Goal: Task Accomplishment & Management: Complete application form

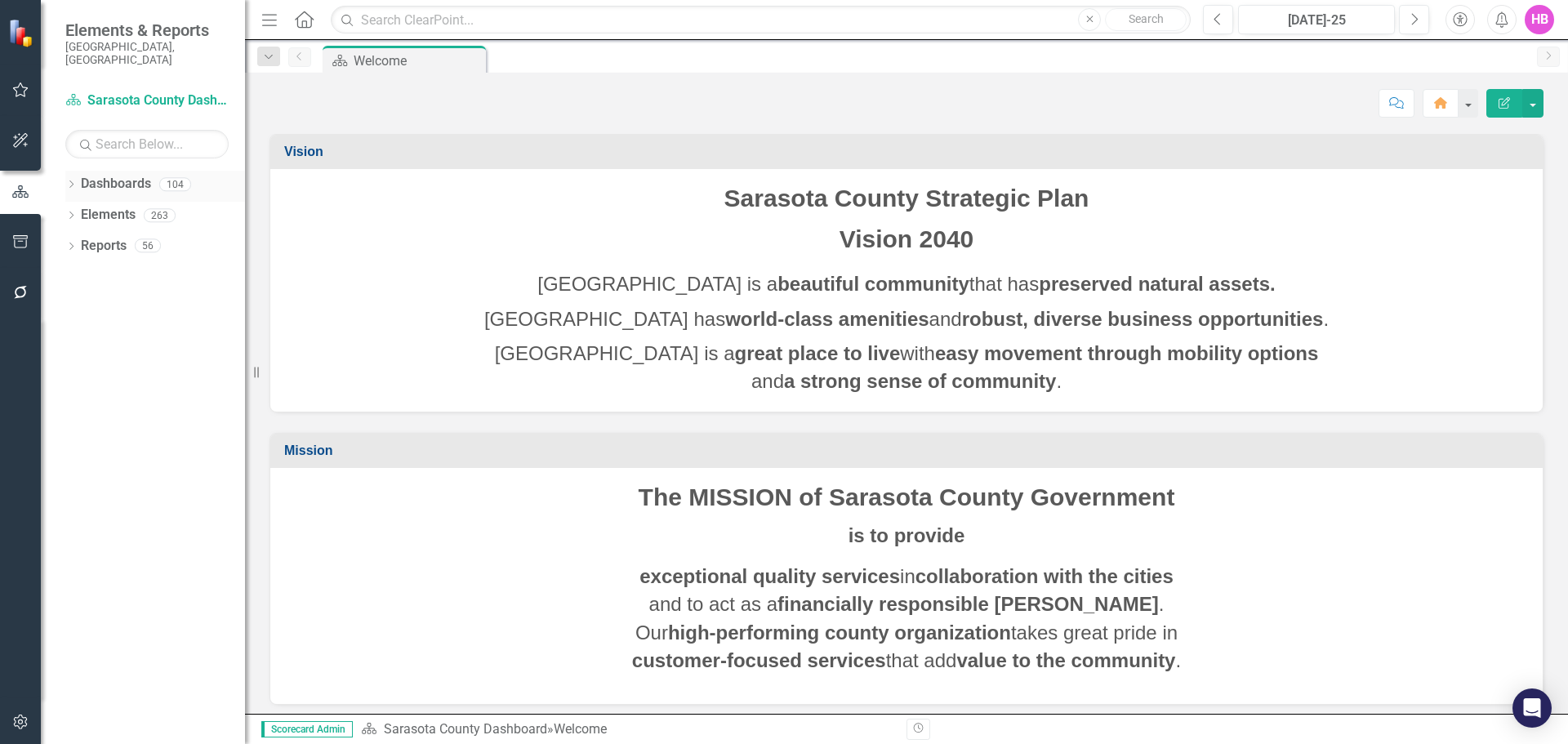
click at [70, 182] on icon "Dropdown" at bounding box center [70, 186] width 11 height 9
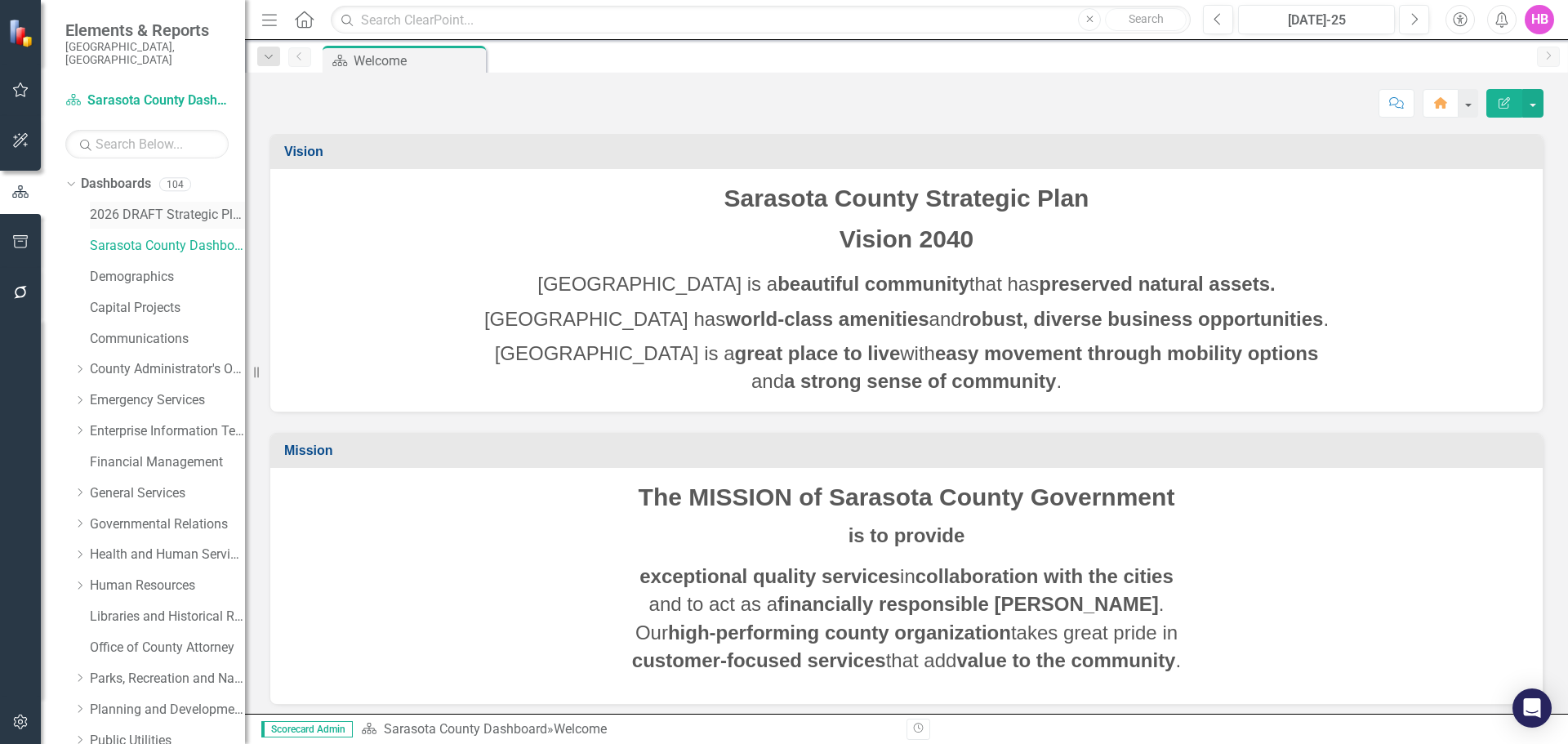
click at [163, 206] on link "2026 DRAFT Strategic Plan" at bounding box center [167, 215] width 155 height 19
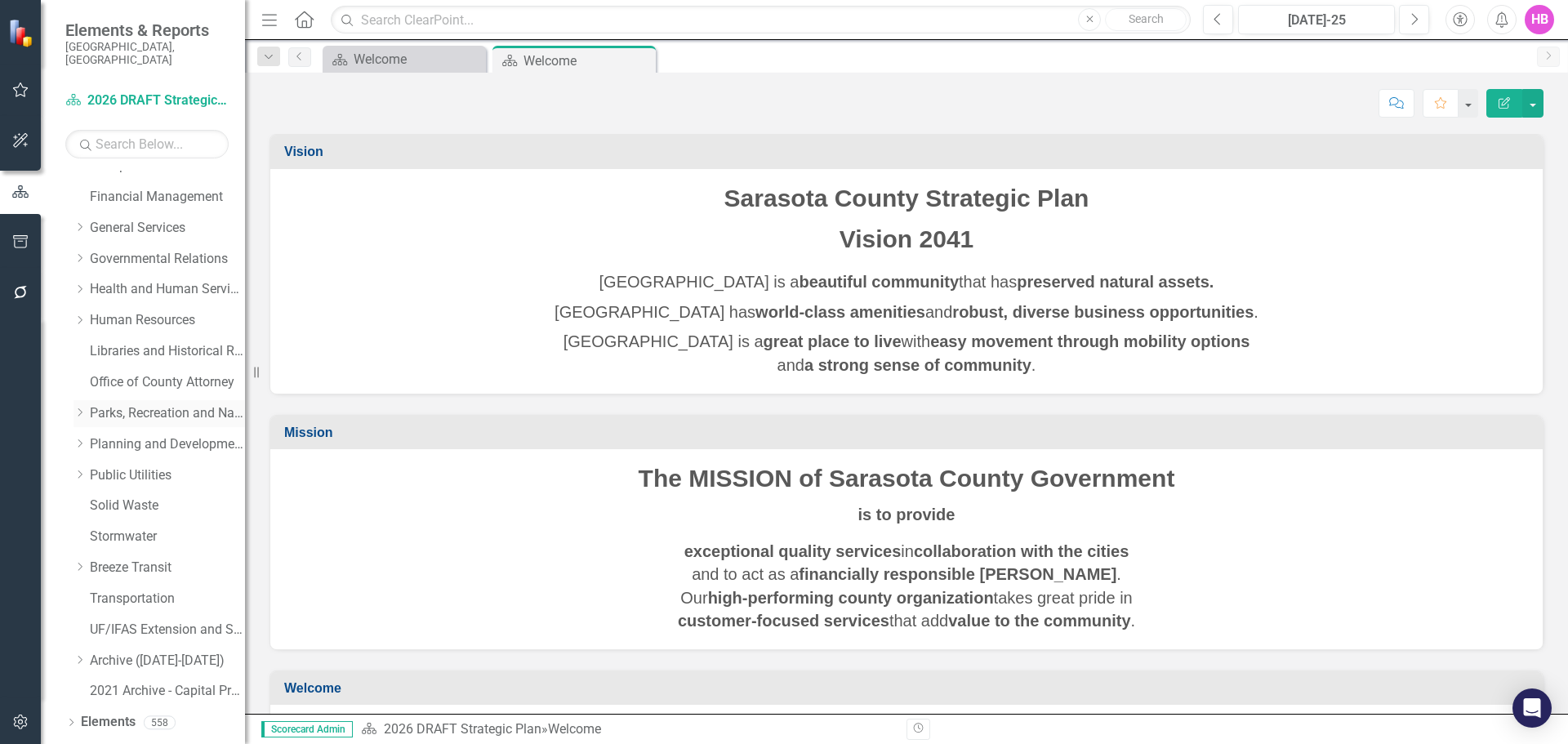
scroll to position [279, 0]
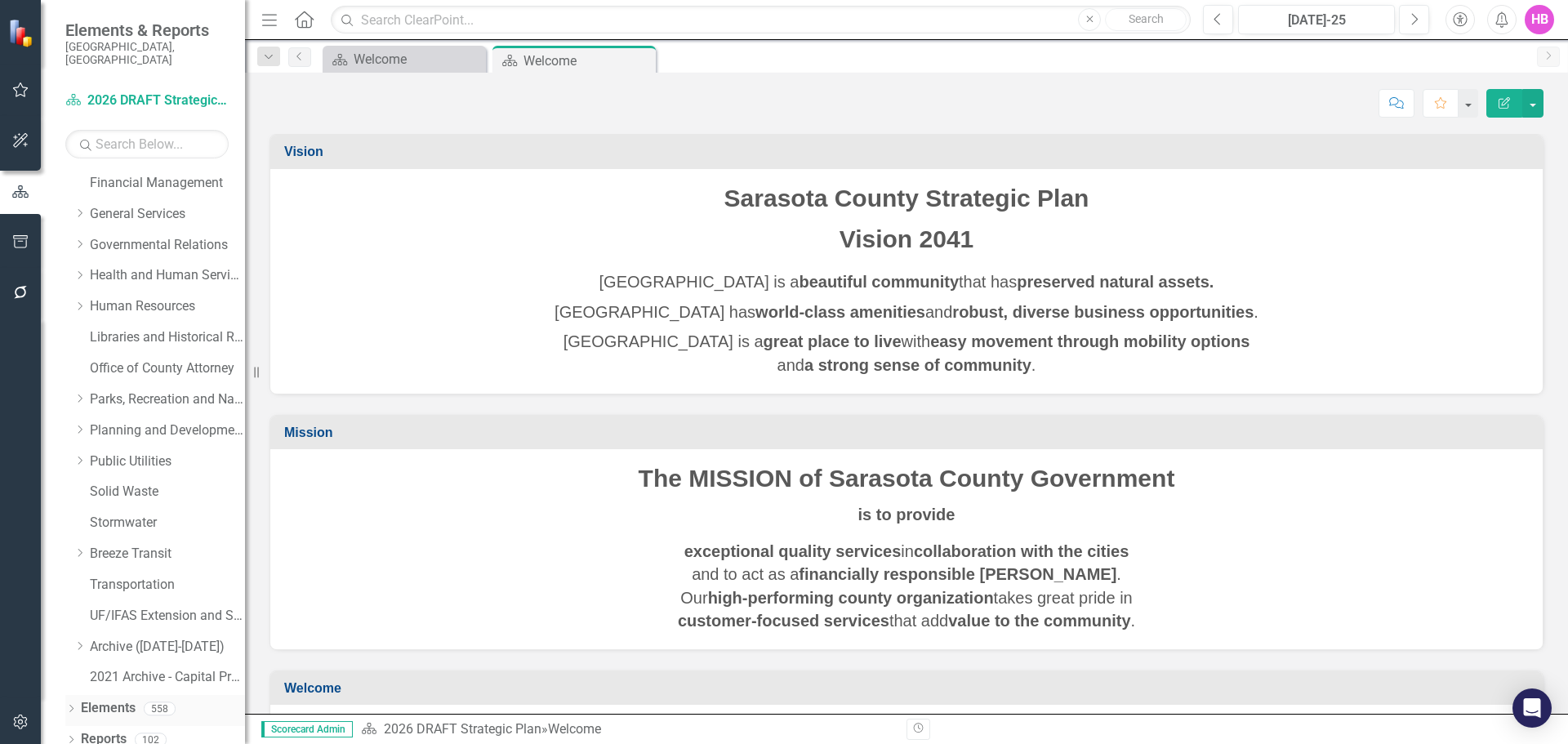
click at [75, 706] on icon "Dropdown" at bounding box center [70, 711] width 11 height 9
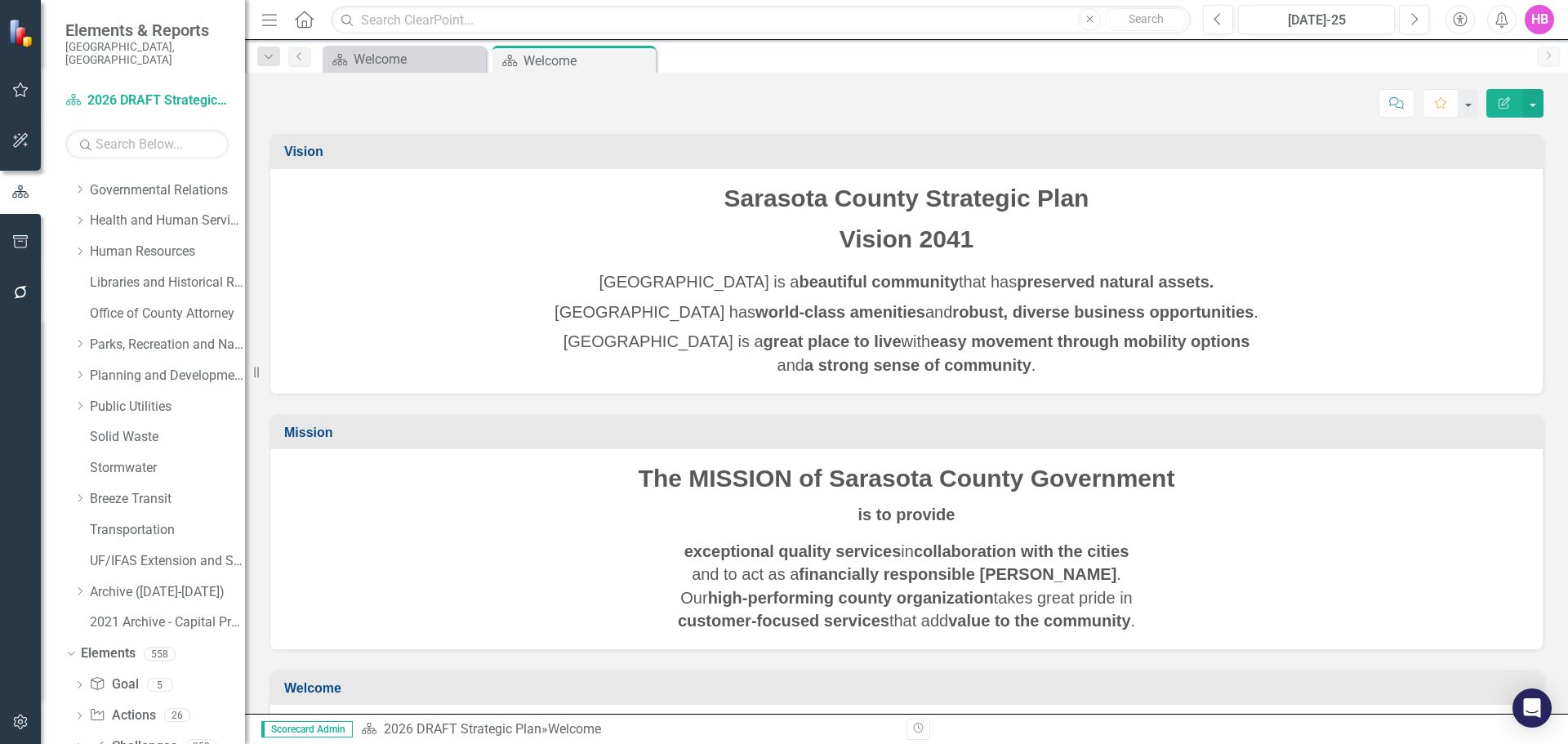
scroll to position [403, 0]
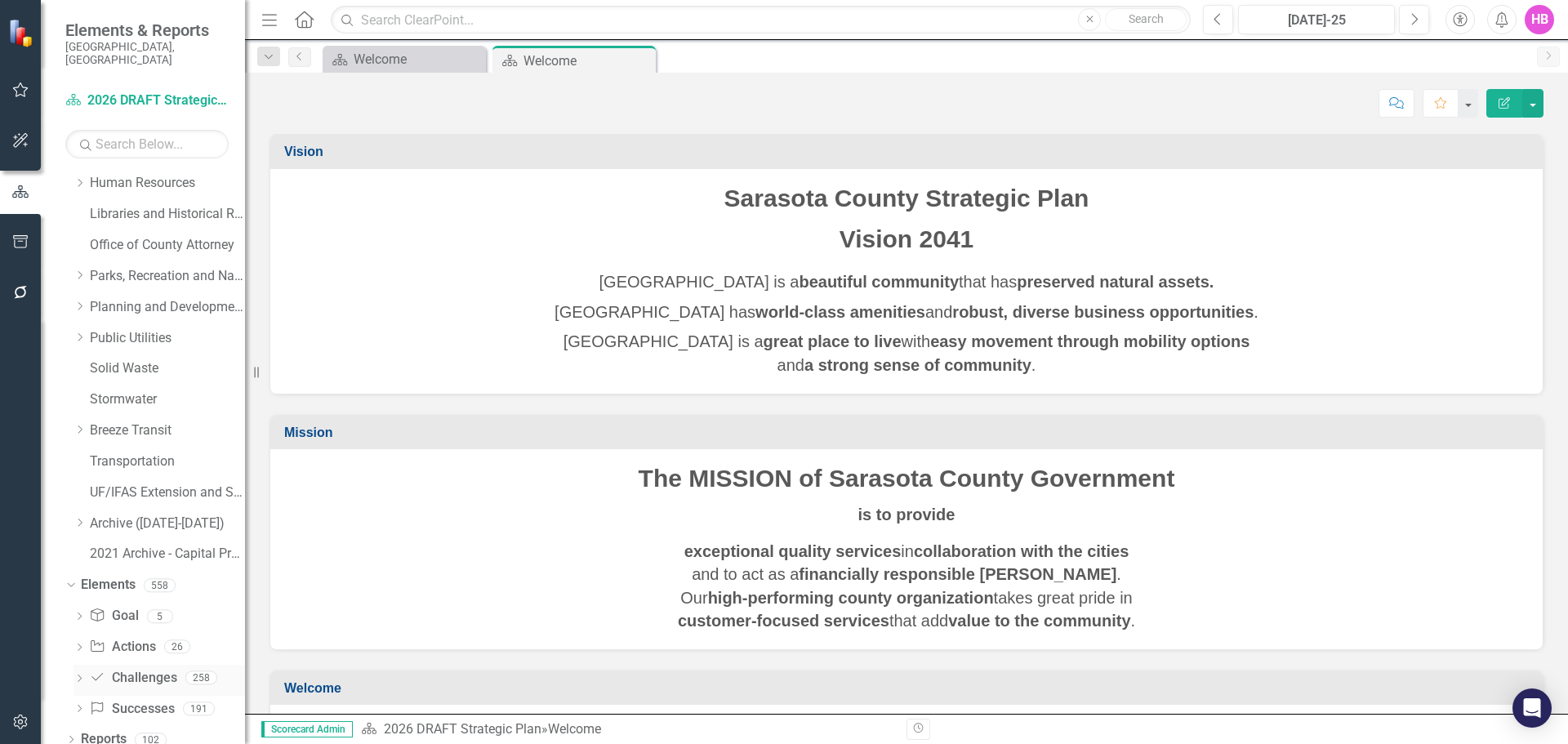
click at [135, 669] on link "Challenge Challenges" at bounding box center [133, 679] width 87 height 19
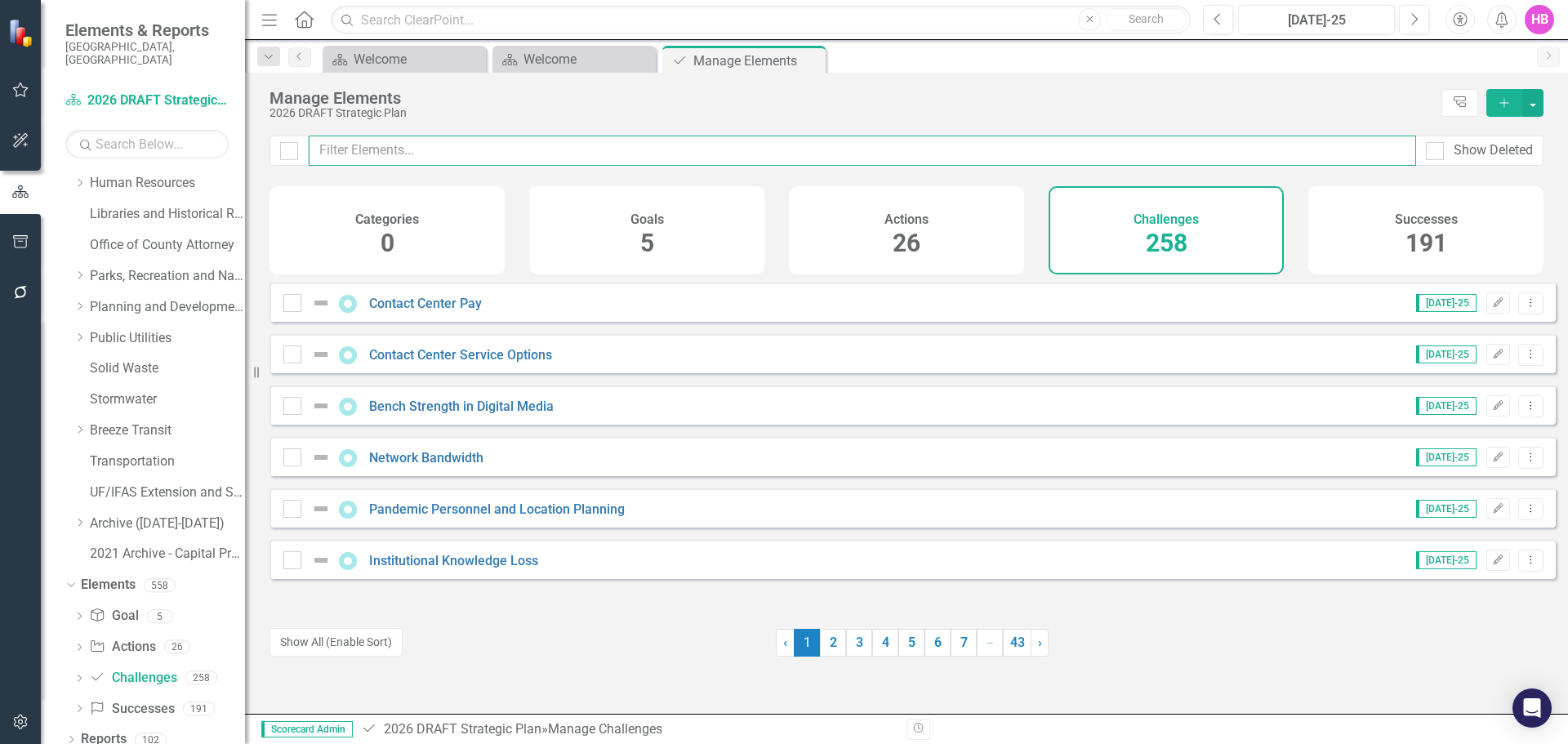
click at [655, 148] on input "text" at bounding box center [862, 150] width 1108 height 30
click at [631, 159] on input "text" at bounding box center [862, 150] width 1108 height 30
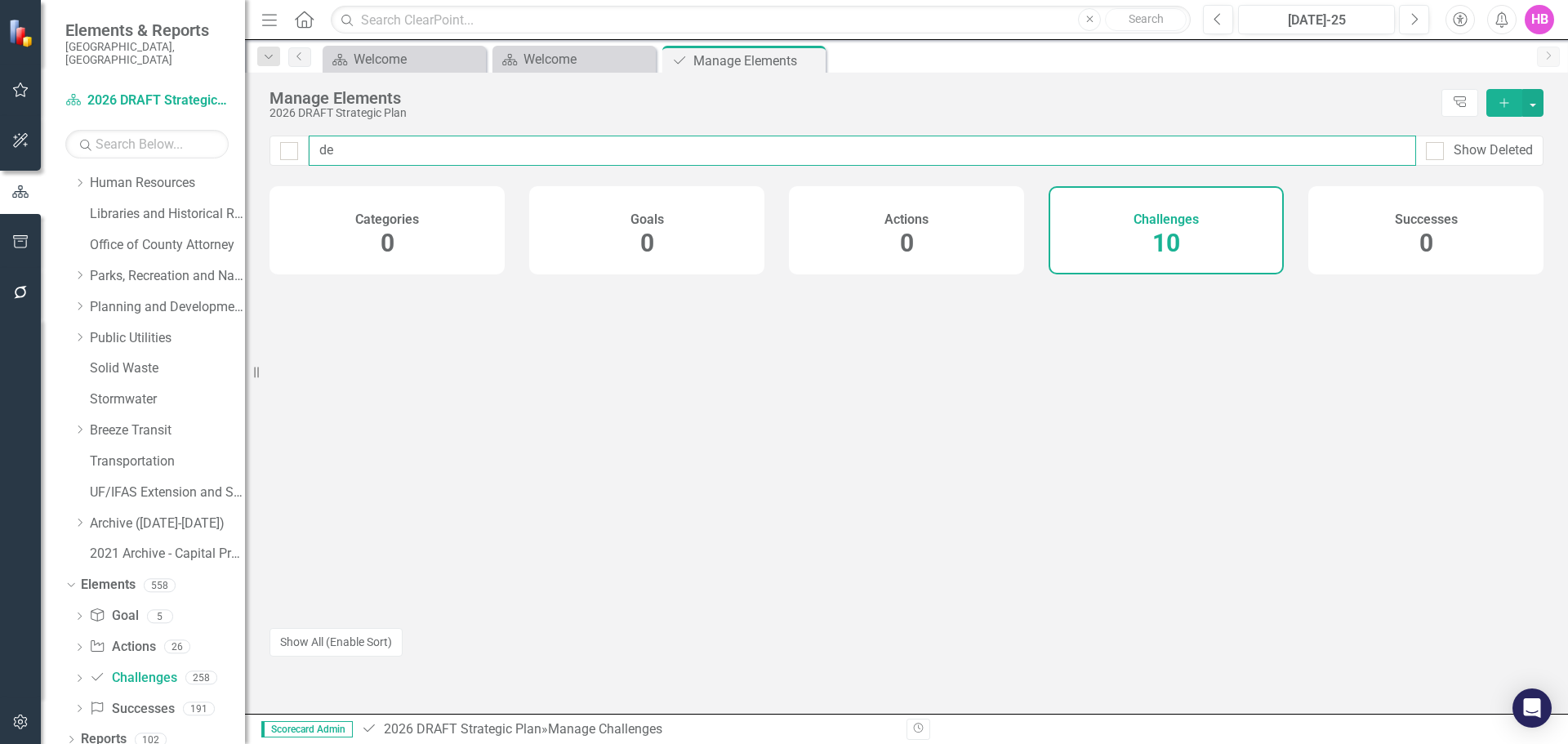
type input "d"
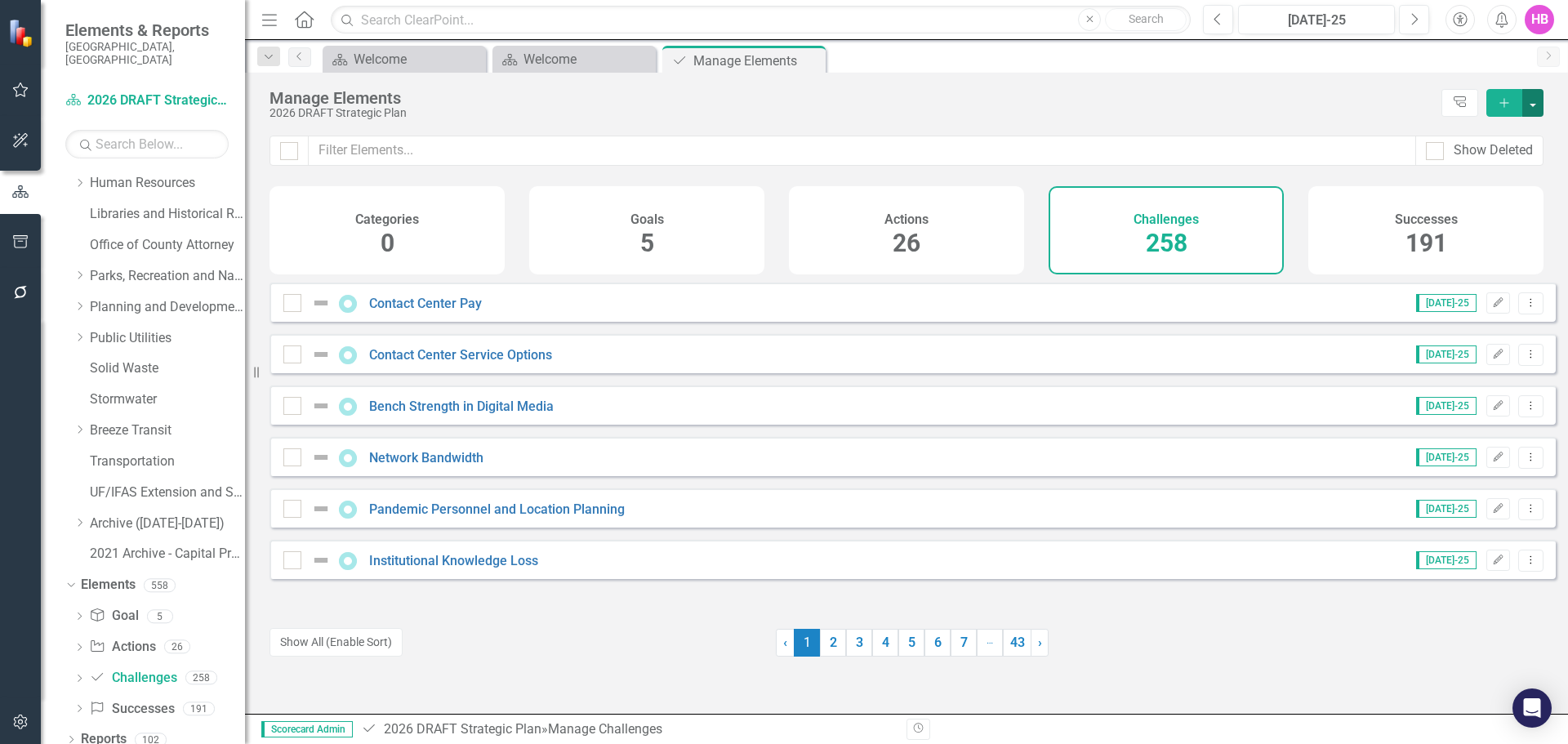
click at [1536, 104] on button "button" at bounding box center [1533, 103] width 21 height 27
click at [1500, 130] on link "Challenge Add Challenge" at bounding box center [1478, 132] width 129 height 30
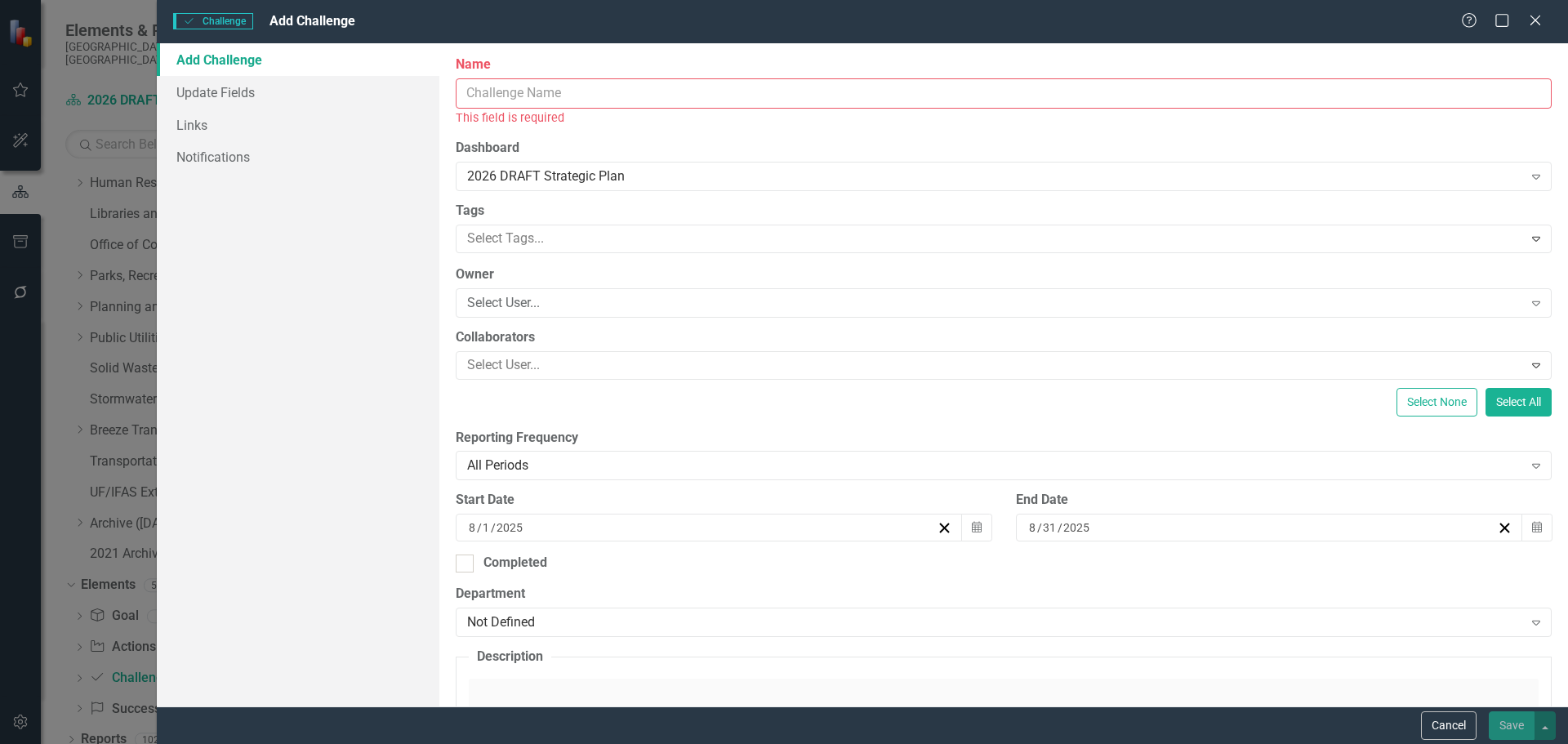
click at [500, 93] on input "Name" at bounding box center [1003, 93] width 1096 height 30
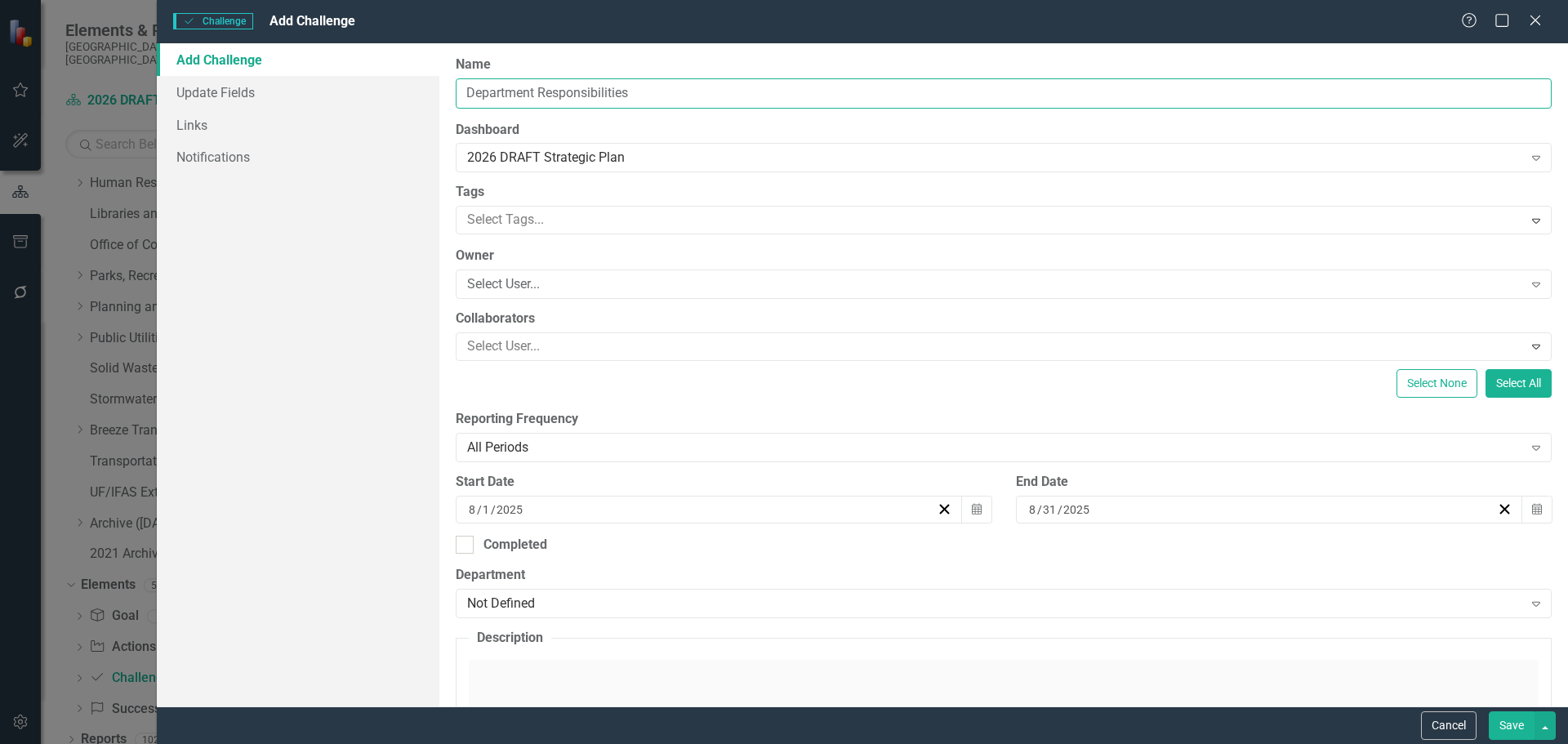
click at [604, 92] on input "Department Responsibilities" at bounding box center [1003, 93] width 1096 height 30
drag, startPoint x: 476, startPoint y: 91, endPoint x: 494, endPoint y: 93, distance: 18.1
click at [476, 90] on input "Department Responsibiities" at bounding box center [1003, 93] width 1096 height 30
click at [643, 90] on input "Department Responsibilities and Collaboration" at bounding box center [1003, 93] width 1096 height 30
click at [734, 95] on input "Department Responsibilities and Collaboration" at bounding box center [1003, 93] width 1096 height 30
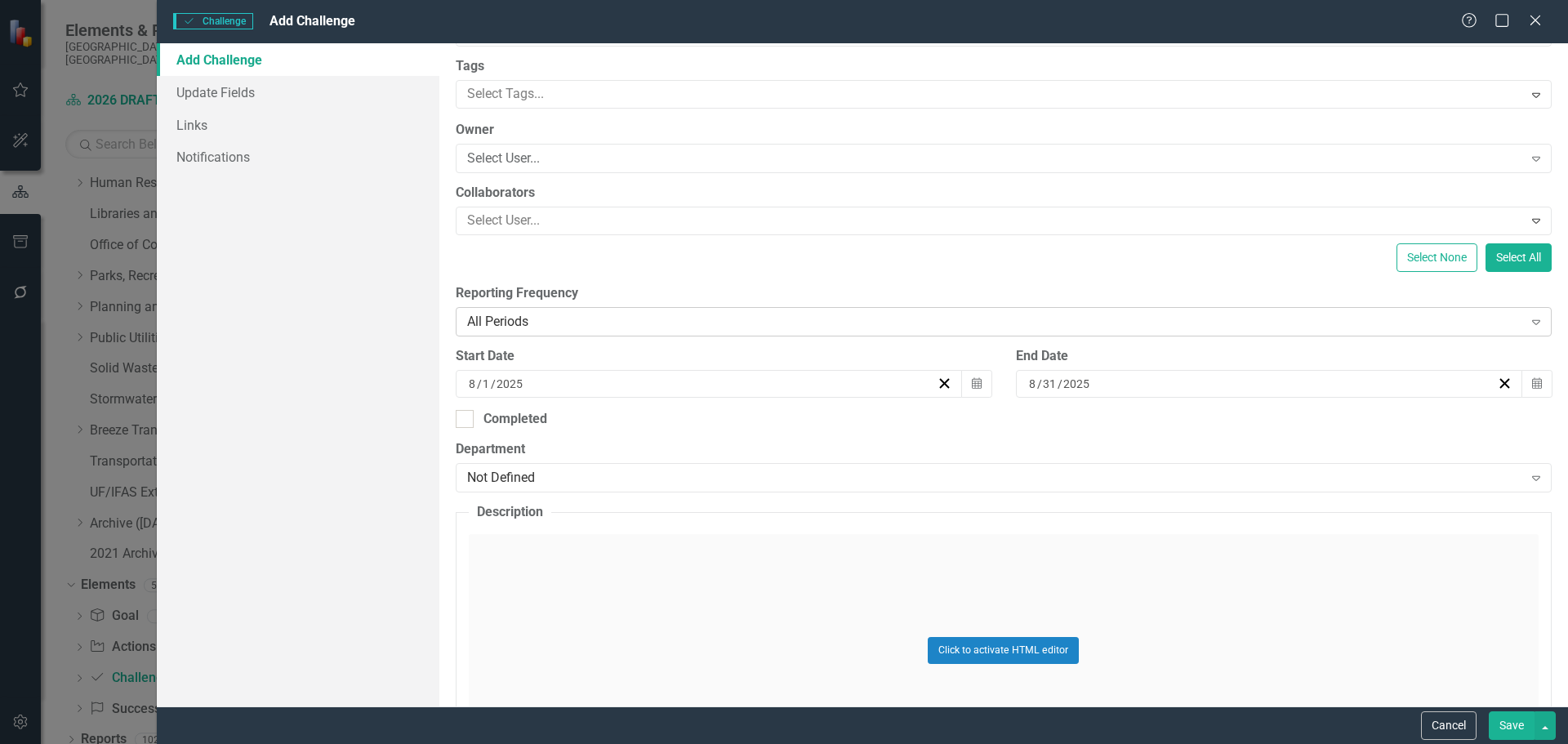
scroll to position [164, 0]
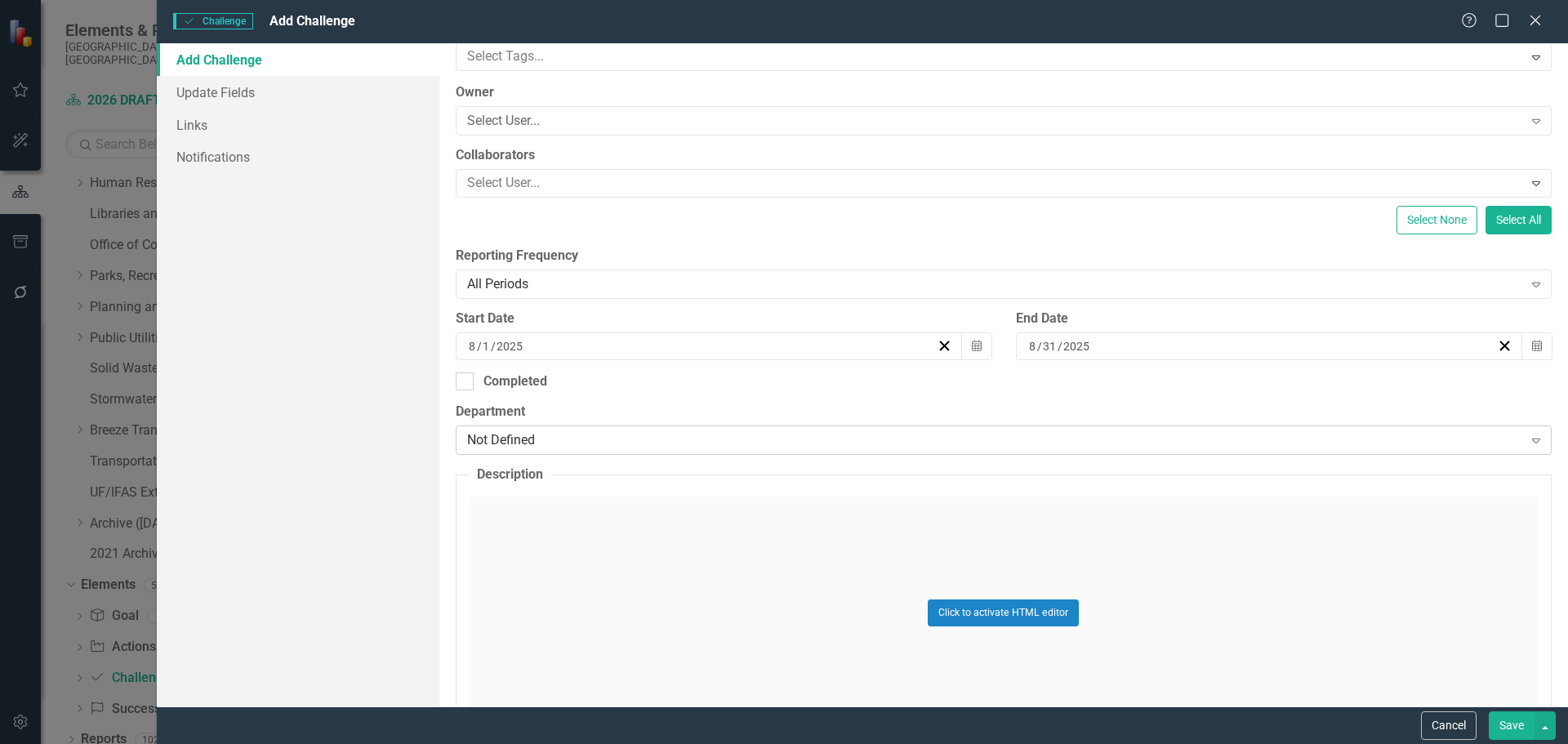
type input "Department Responsibilities and Collaboration"
click at [570, 435] on div "Not Defined" at bounding box center [995, 441] width 1056 height 19
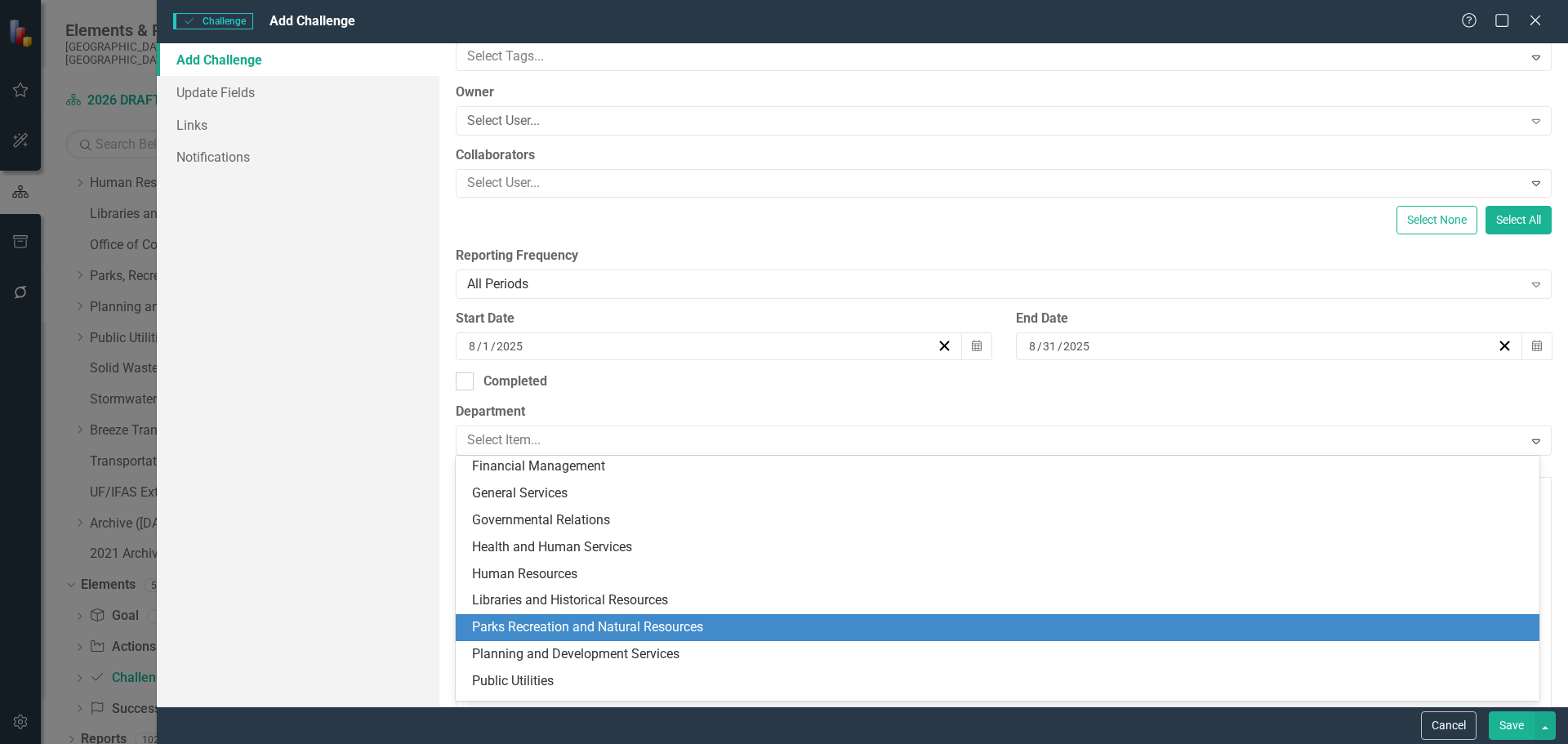
click at [532, 628] on div "Parks Recreation and Natural Resources" at bounding box center [1001, 628] width 1057 height 19
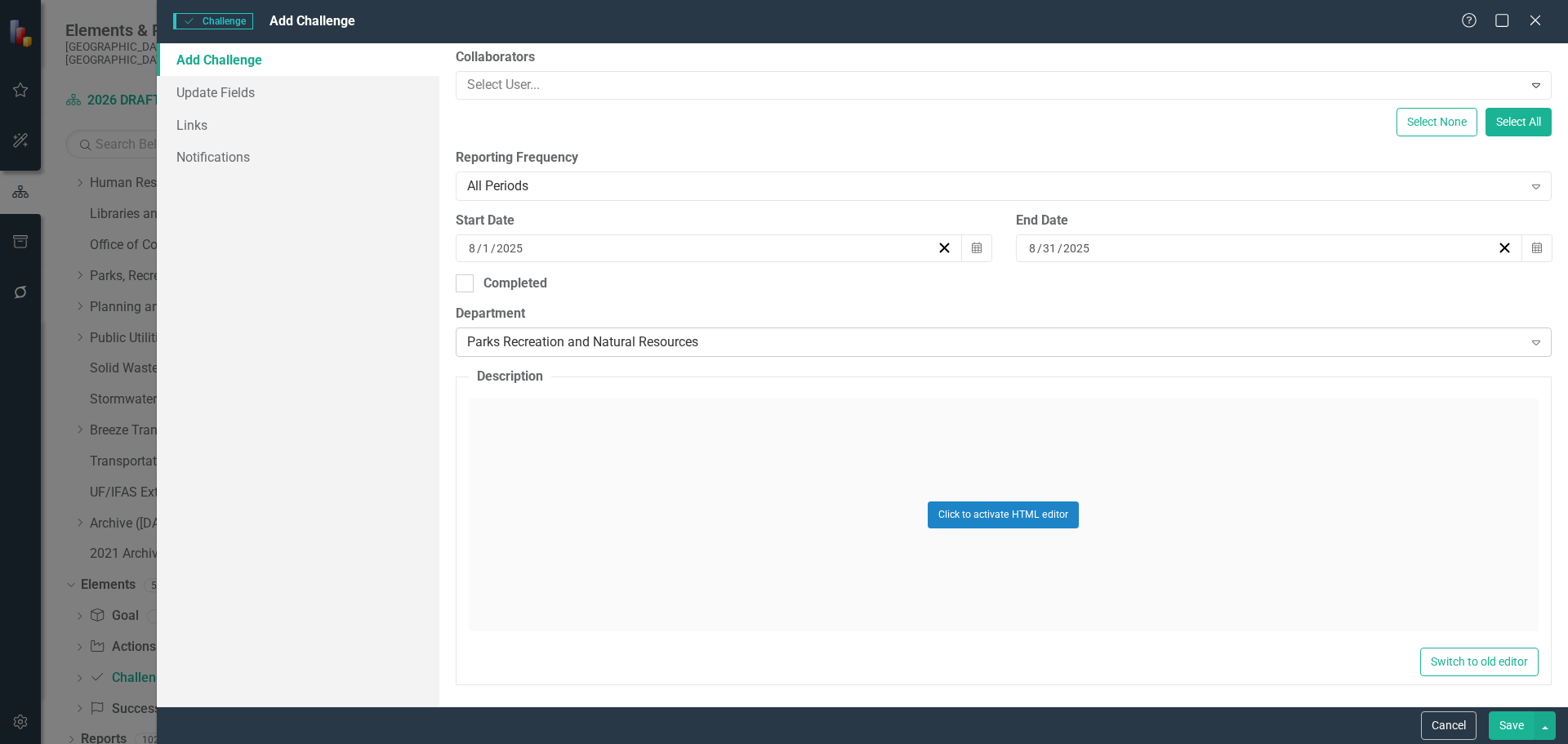
scroll to position [265, 0]
click at [663, 445] on div "Click to activate HTML editor" at bounding box center [1003, 512] width 1070 height 233
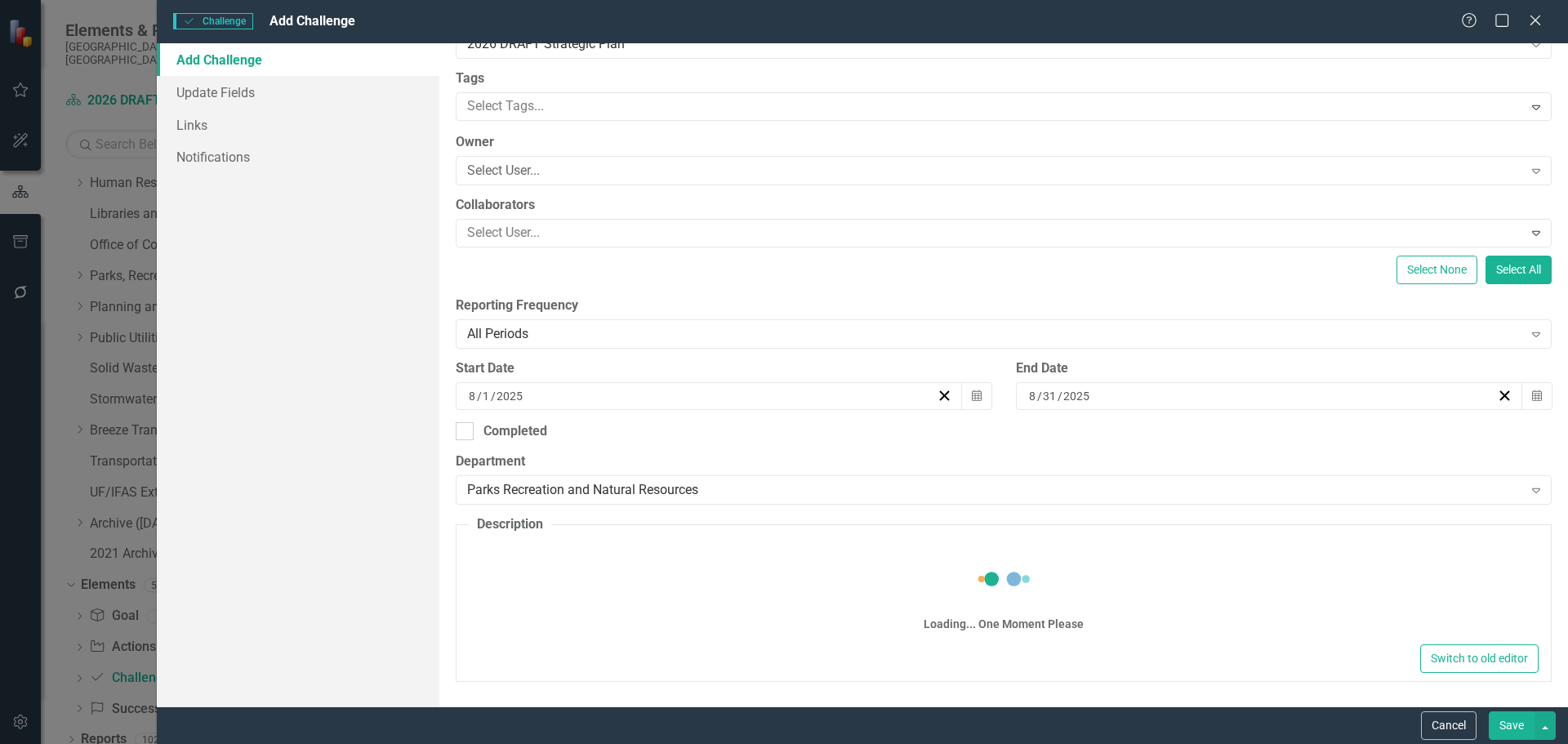
scroll to position [114, 0]
click at [599, 634] on div "Loading... One Moment Please" at bounding box center [1003, 594] width 1070 height 94
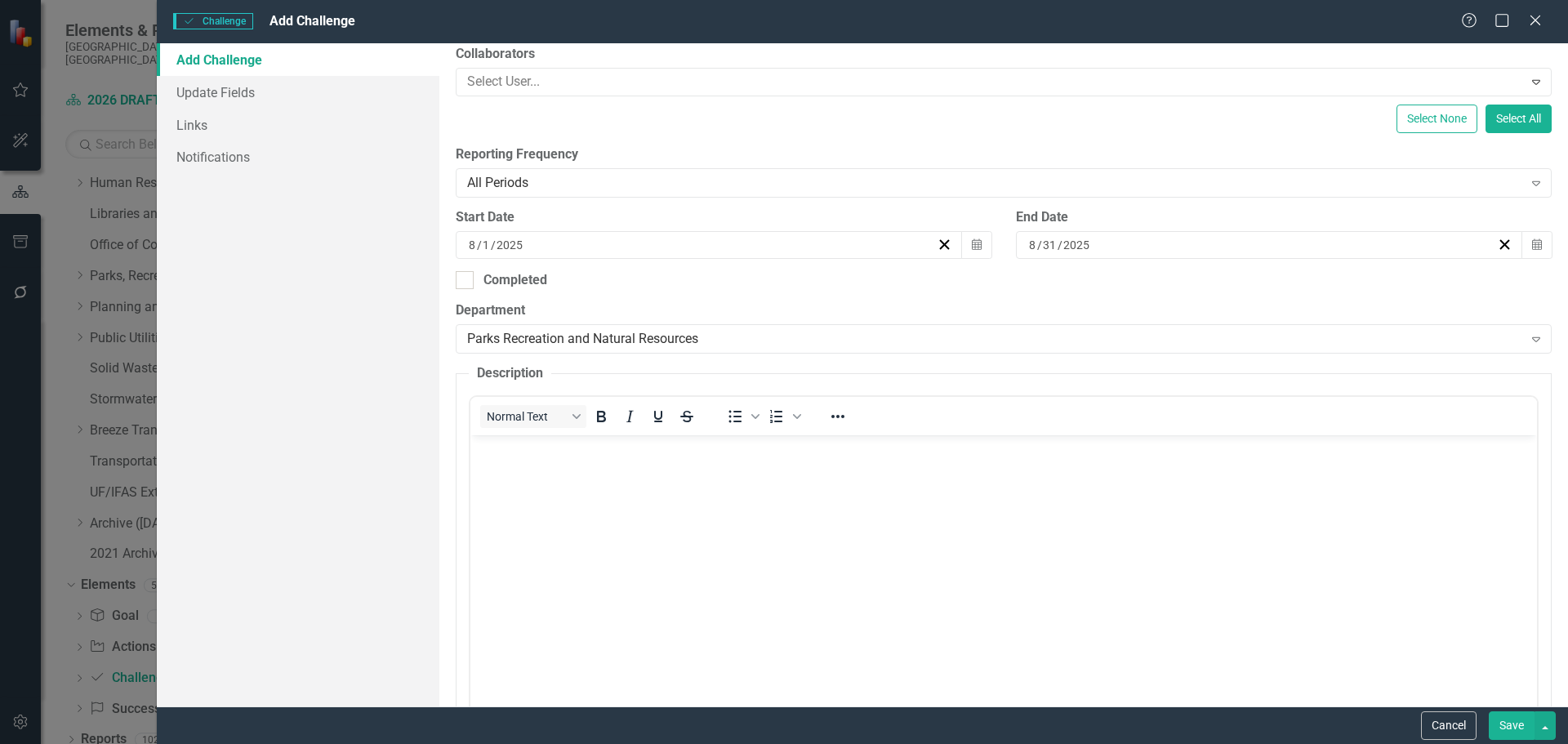
scroll to position [0, 0]
click at [589, 593] on body "Rich Text Area. Press ALT-0 for help." at bounding box center [1002, 558] width 1067 height 245
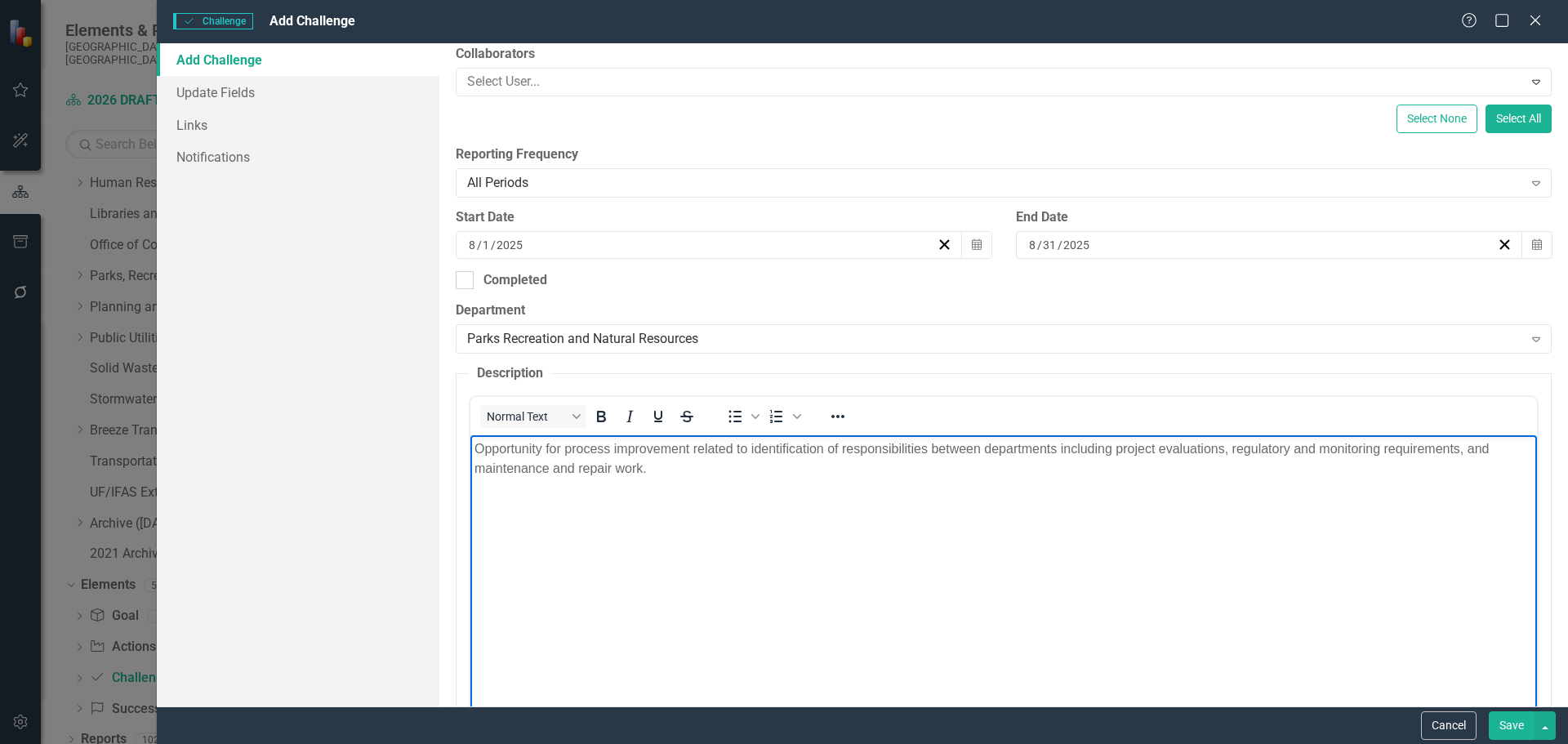
click at [584, 543] on body "Opportunity for process improvement related to identification of responsibiliti…" at bounding box center [1002, 558] width 1067 height 245
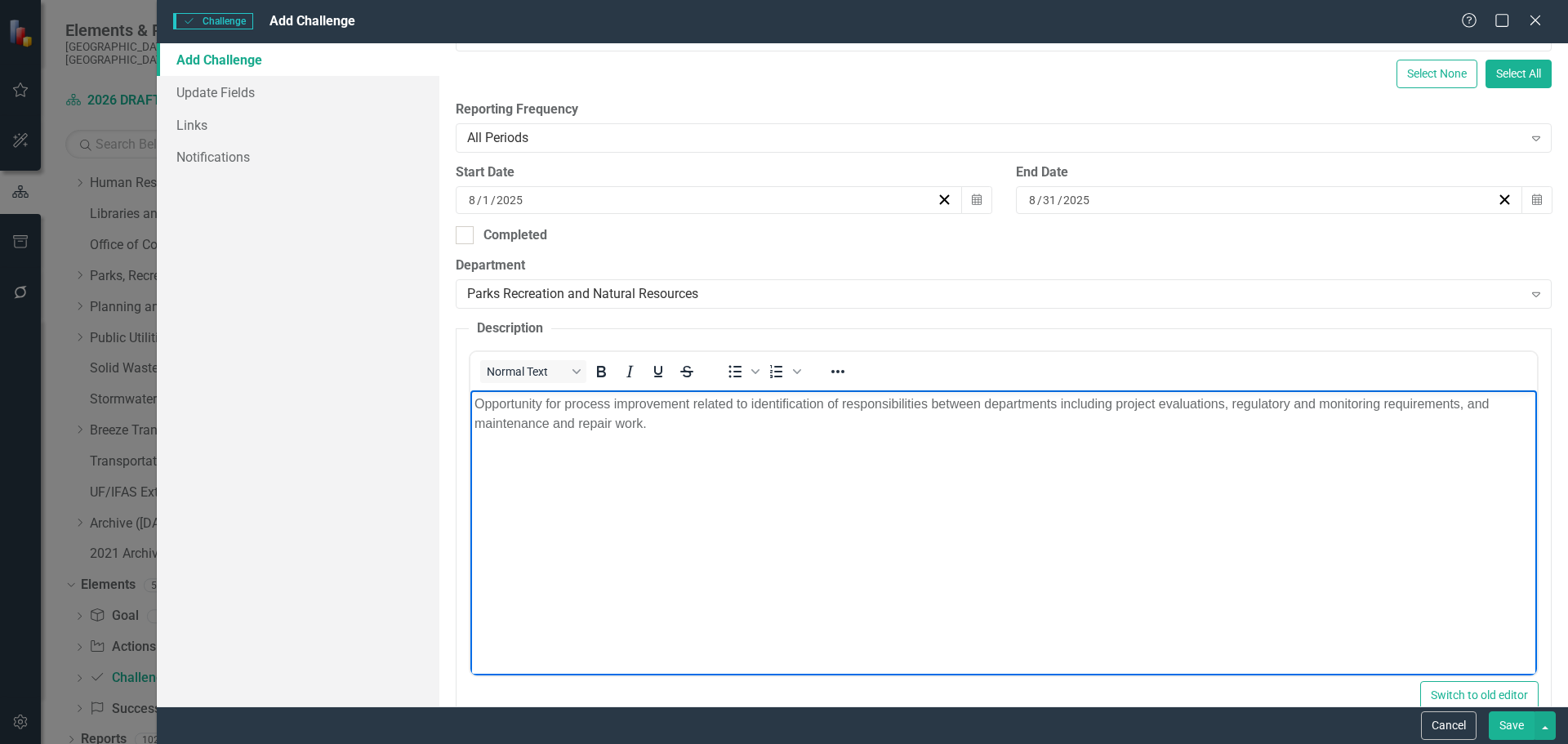
scroll to position [346, 0]
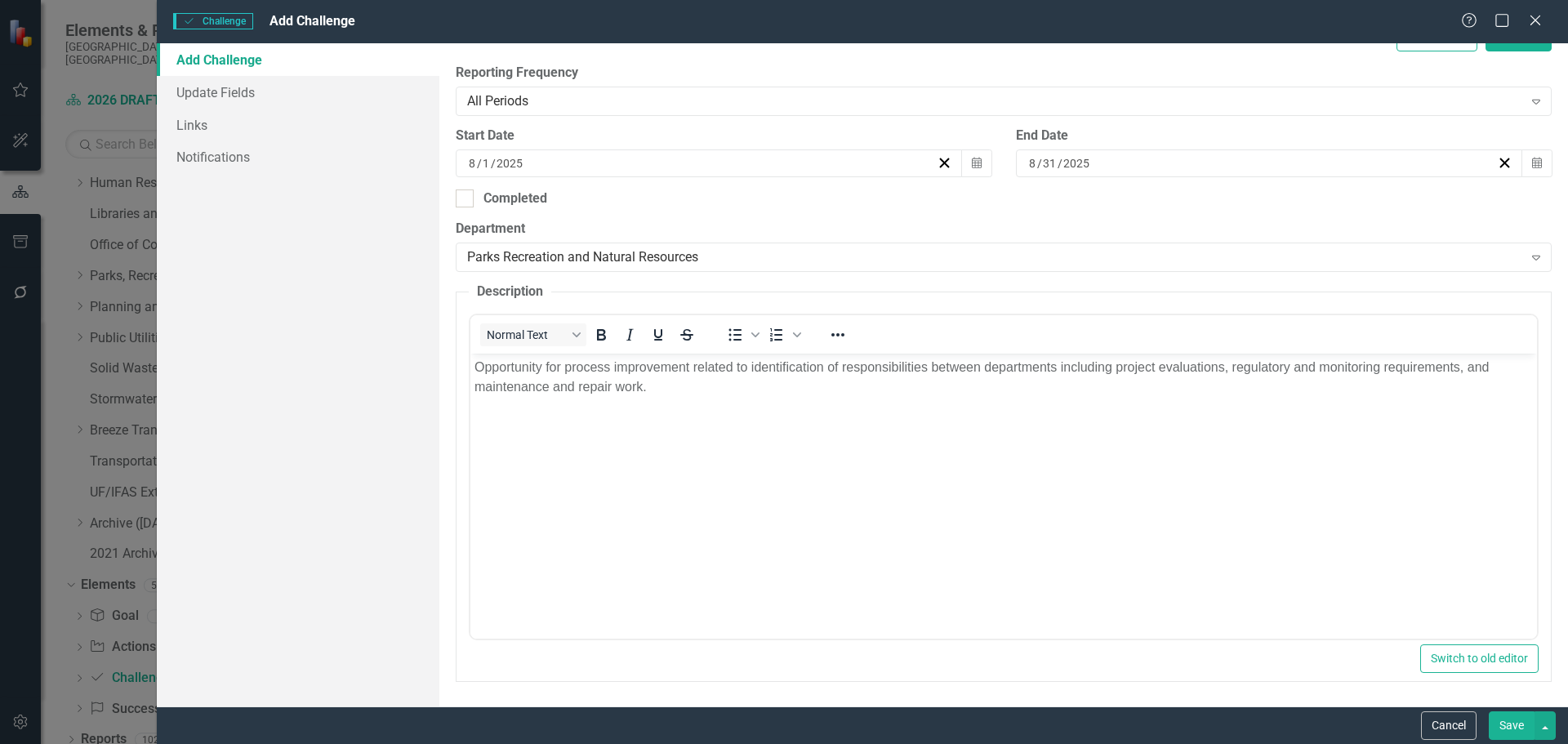
click at [1511, 729] on button "Save" at bounding box center [1511, 725] width 45 height 28
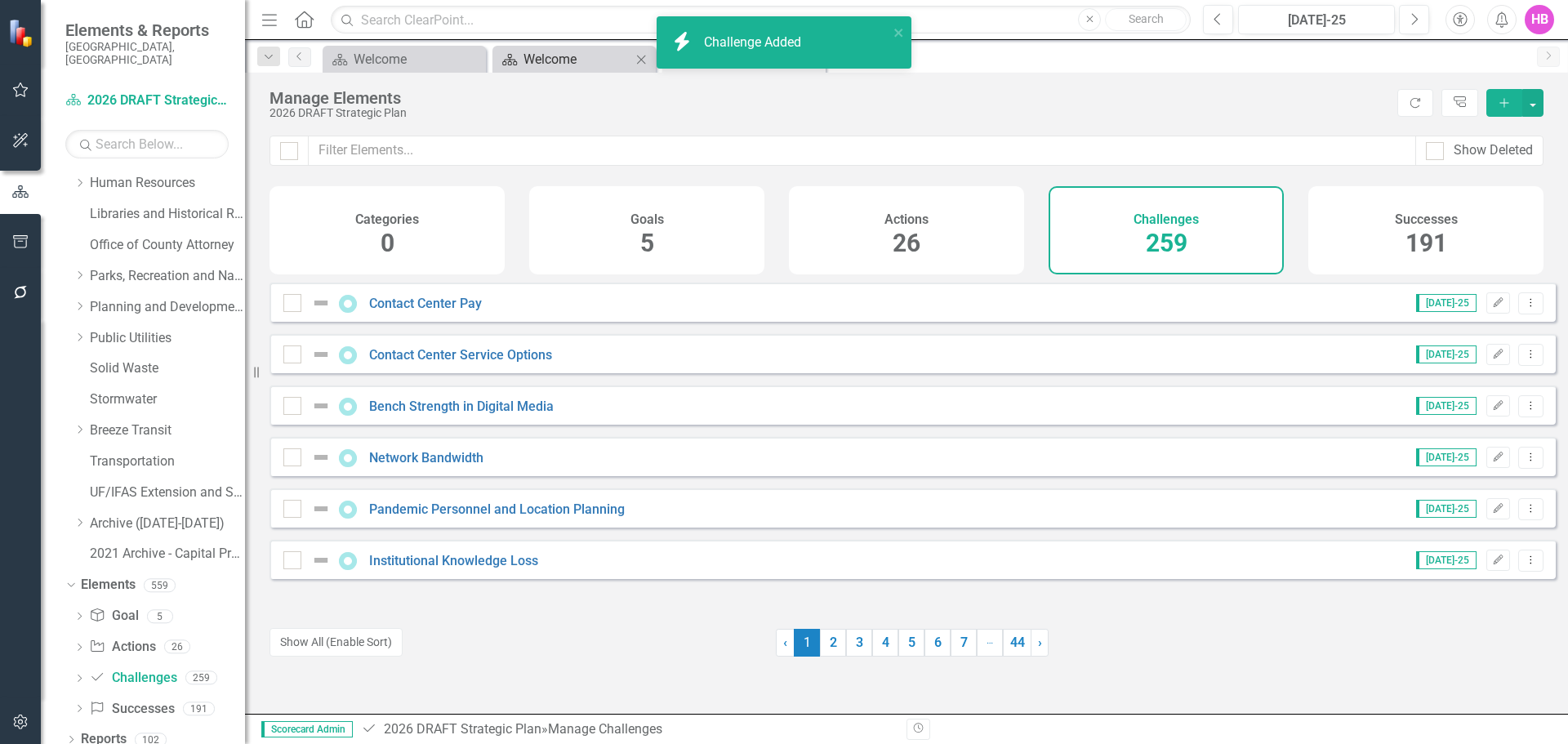
click at [554, 61] on div "Welcome" at bounding box center [578, 59] width 108 height 21
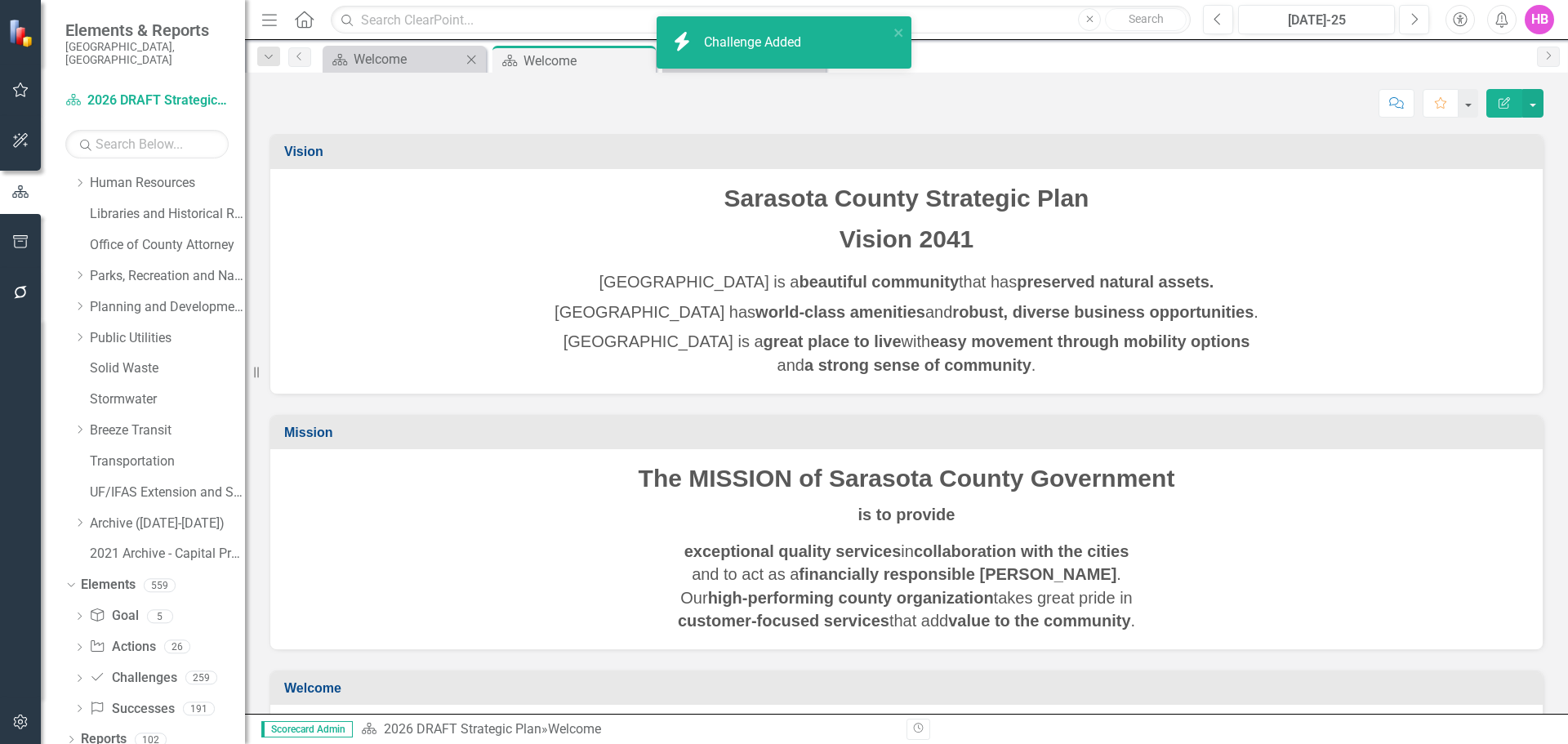
click at [358, 70] on div "Dashboard Welcome Close" at bounding box center [404, 58] width 164 height 27
click at [362, 66] on div "Welcome" at bounding box center [408, 59] width 108 height 21
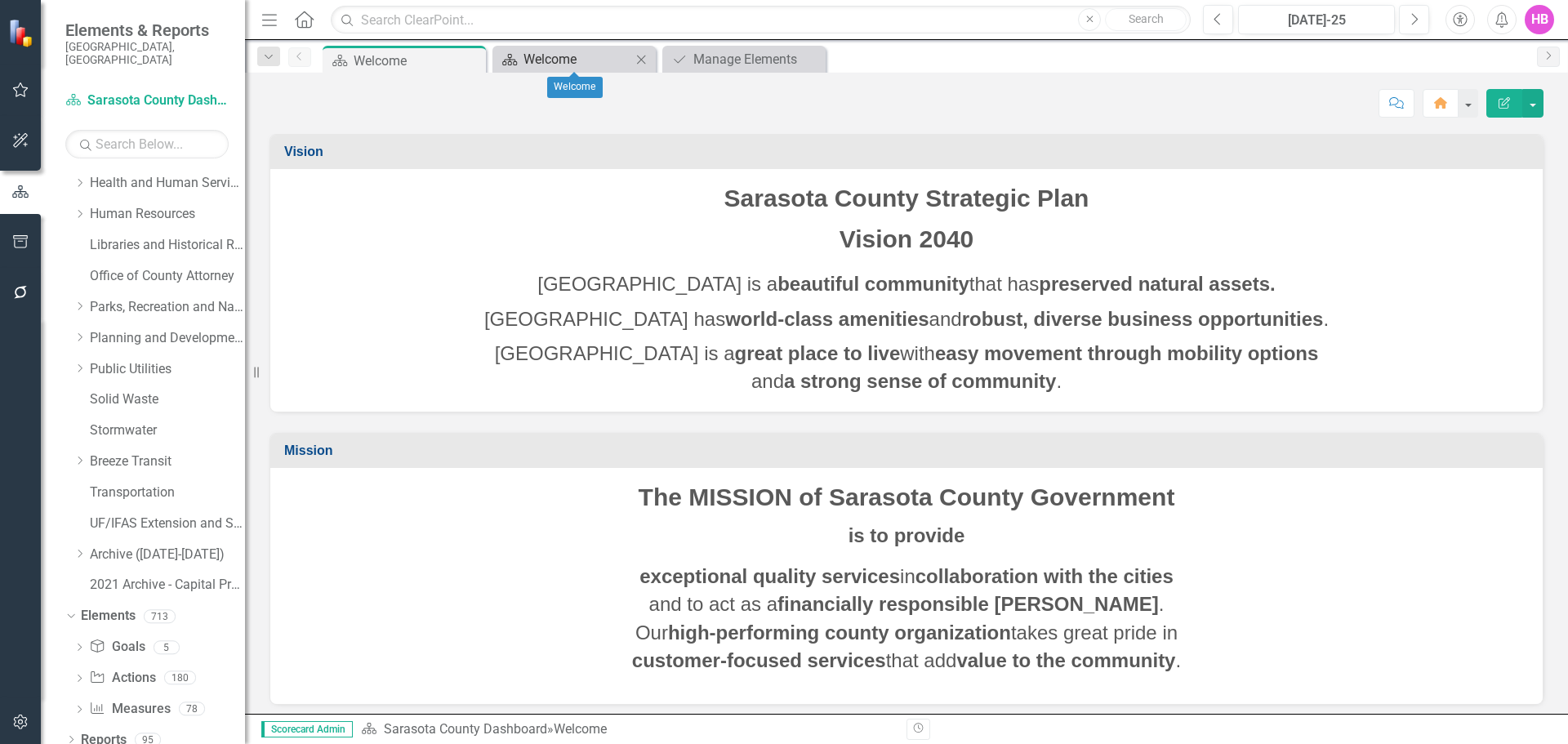
click at [564, 53] on div "Welcome" at bounding box center [578, 59] width 108 height 21
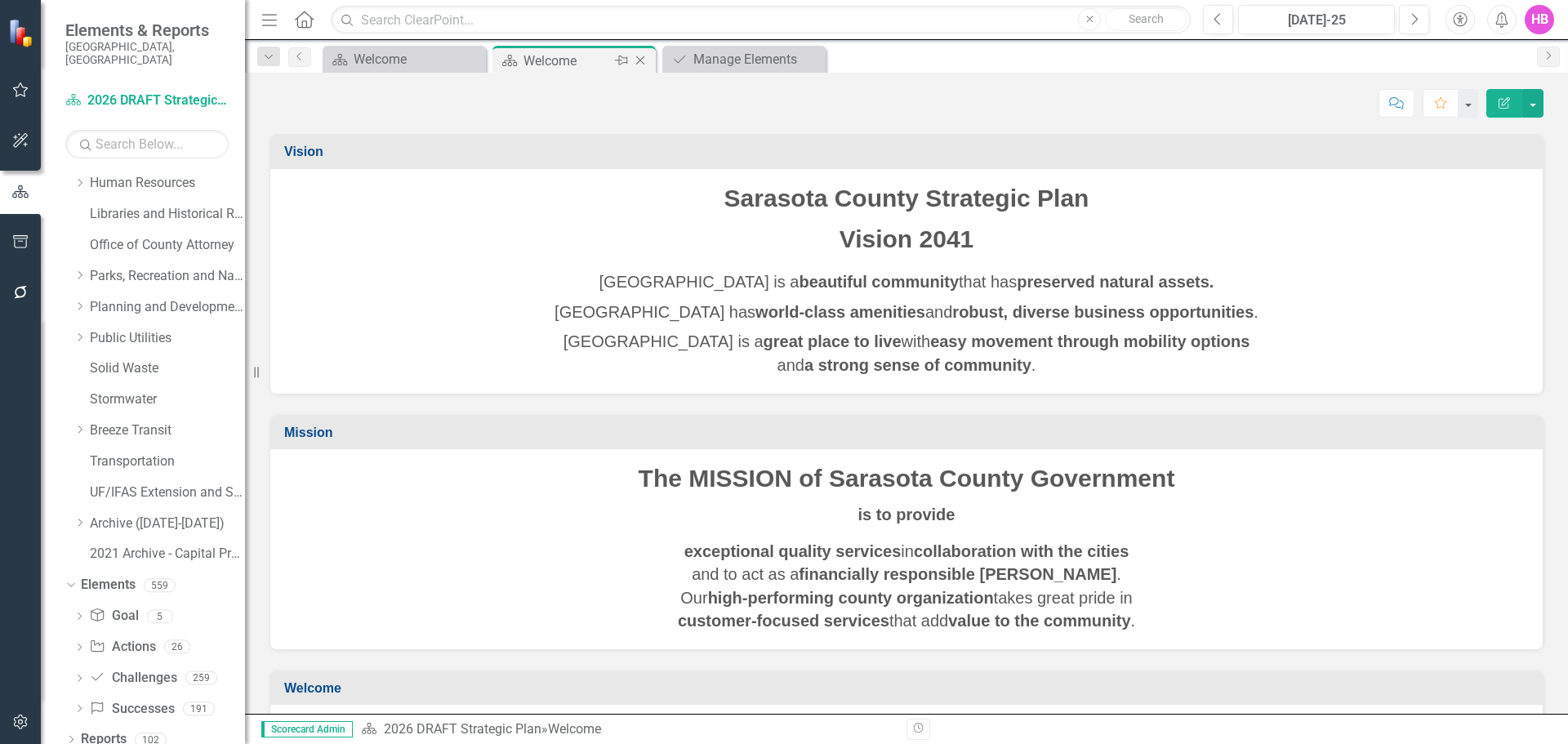
click at [640, 57] on icon "Close" at bounding box center [640, 60] width 16 height 13
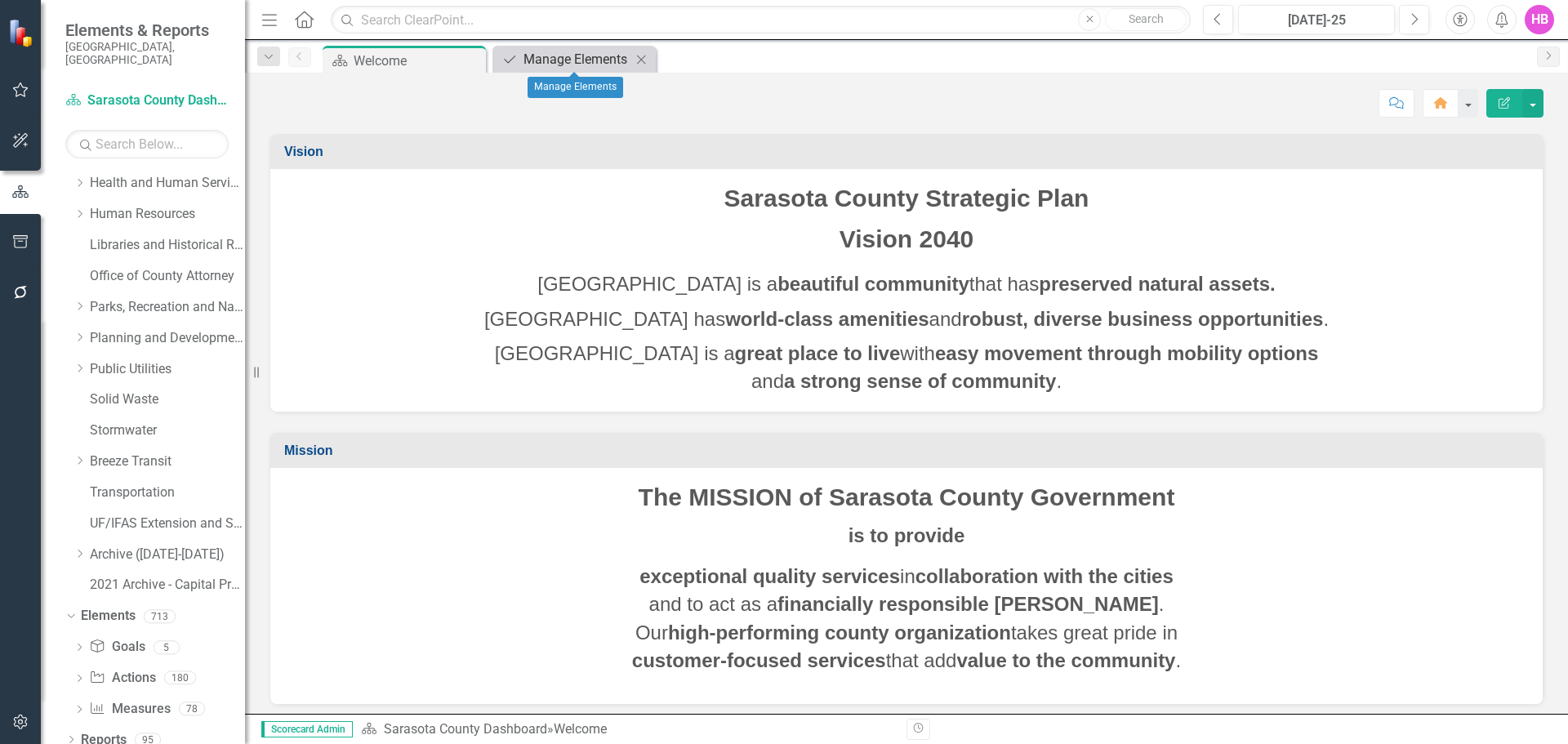
click at [536, 61] on div "Manage Elements" at bounding box center [578, 59] width 108 height 21
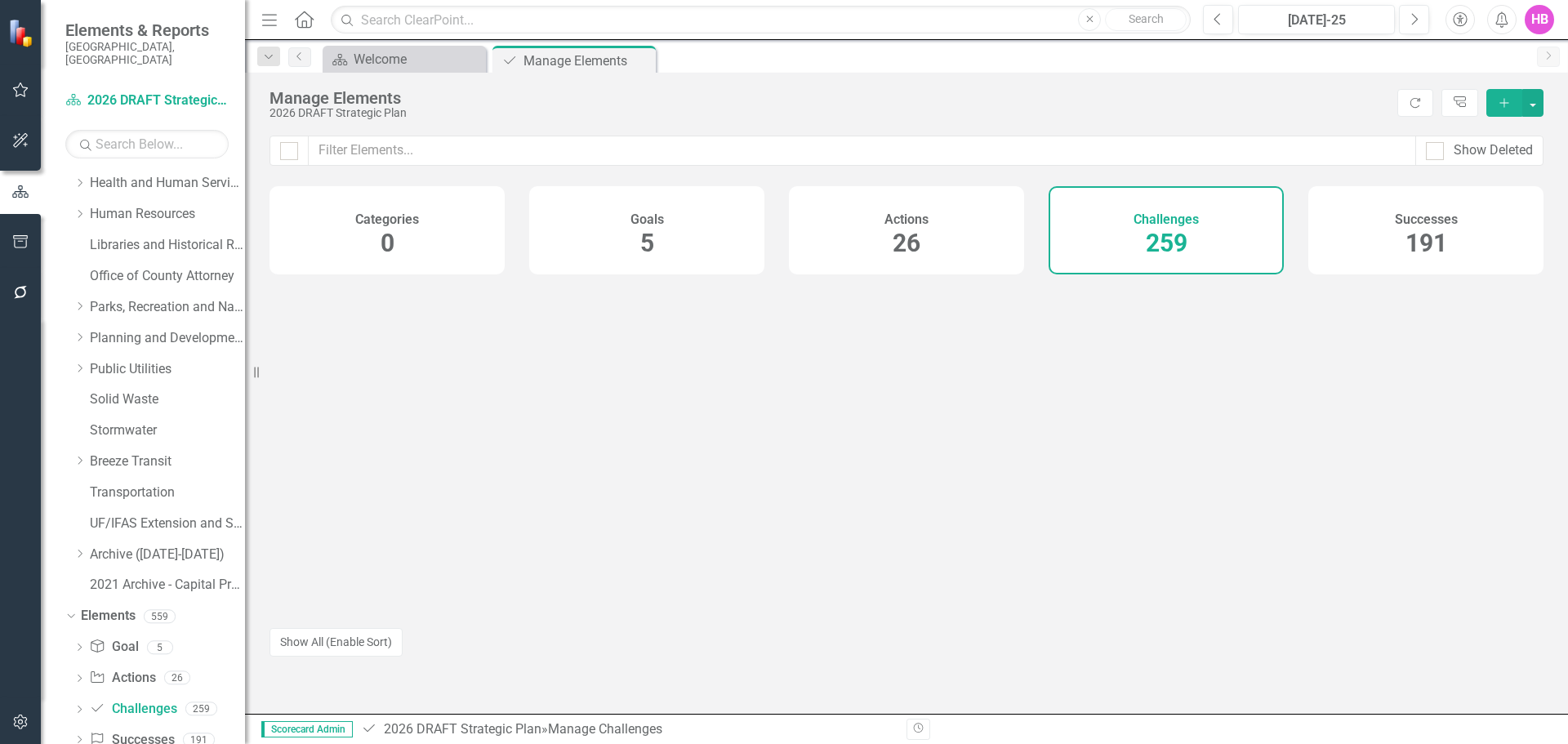
scroll to position [403, 0]
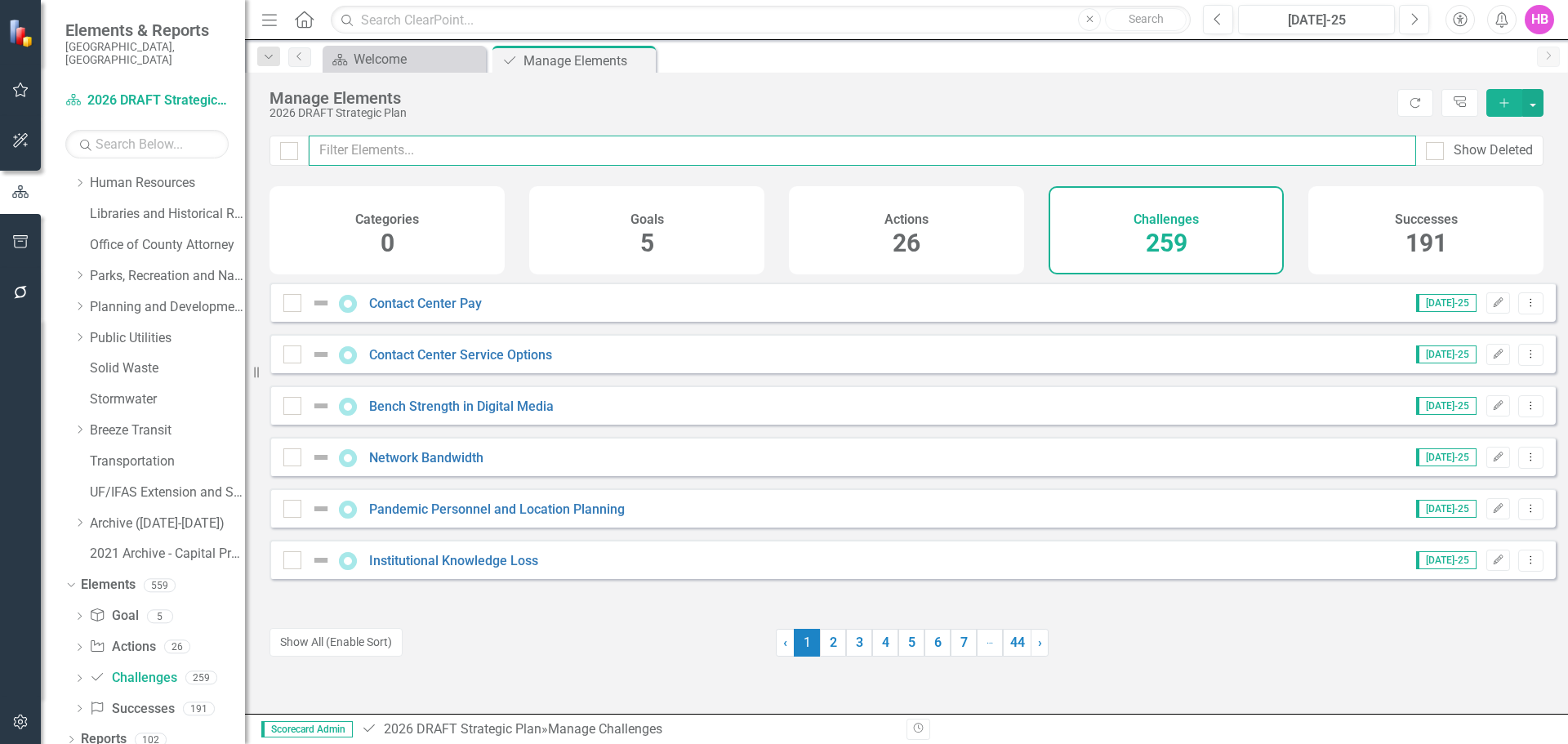
click at [452, 156] on input "text" at bounding box center [862, 150] width 1108 height 30
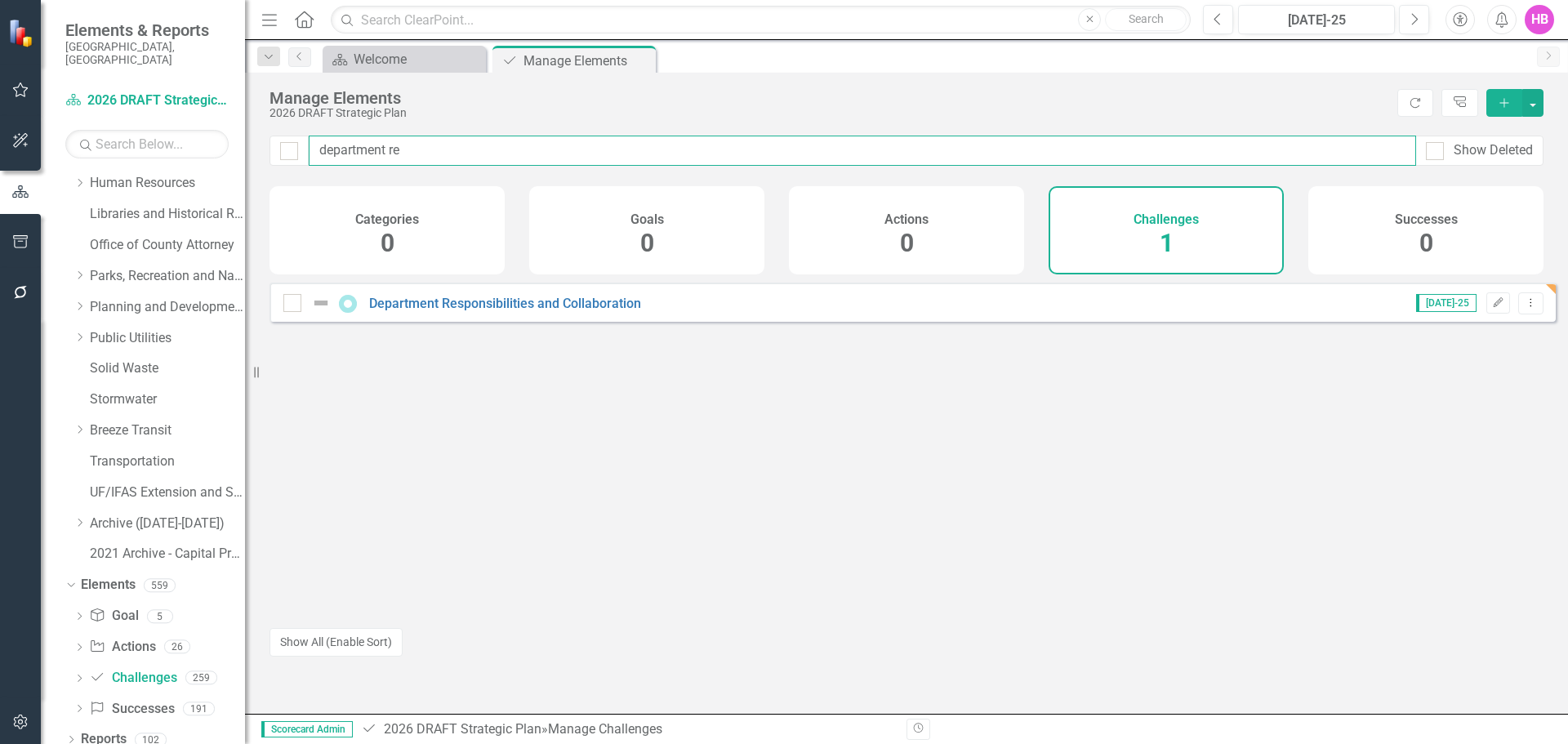
drag, startPoint x: 432, startPoint y: 150, endPoint x: 301, endPoint y: 148, distance: 131.0
click at [301, 148] on div "department re Show Deleted" at bounding box center [907, 150] width 1274 height 30
type input "\"
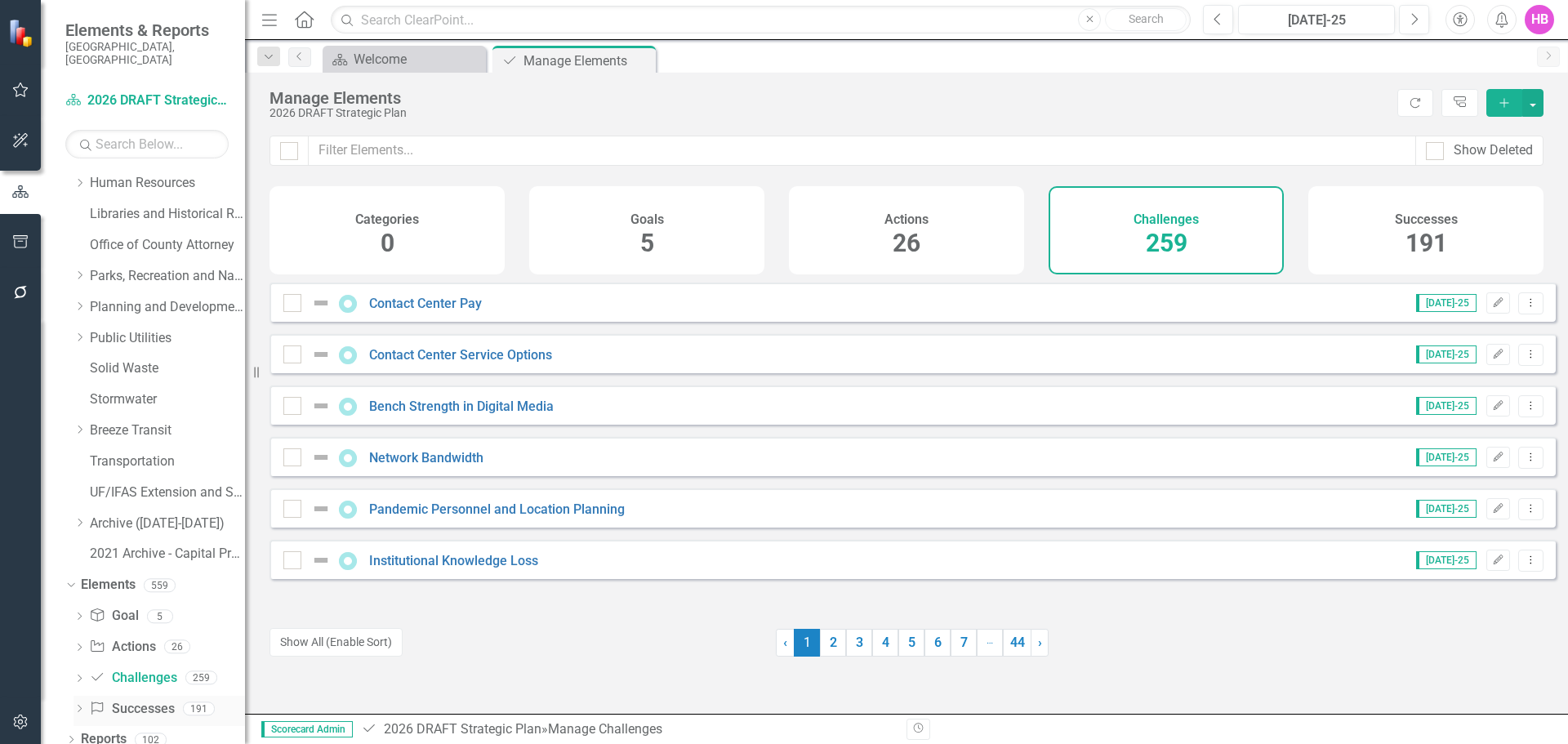
click at [142, 700] on link "Success Successes" at bounding box center [131, 710] width 85 height 19
